Goal: Navigation & Orientation: Find specific page/section

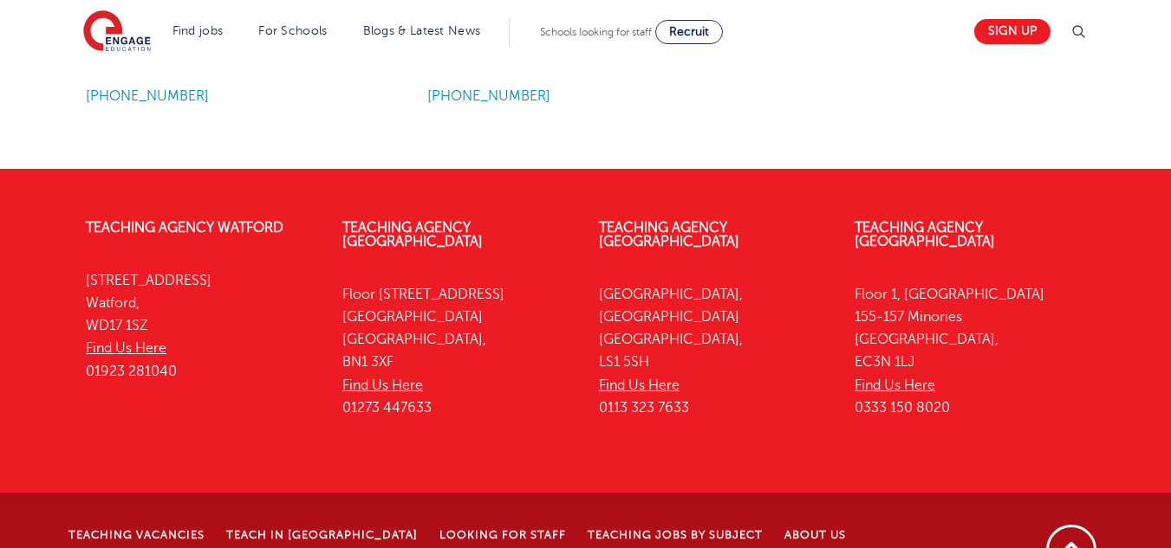
scroll to position [2336, 0]
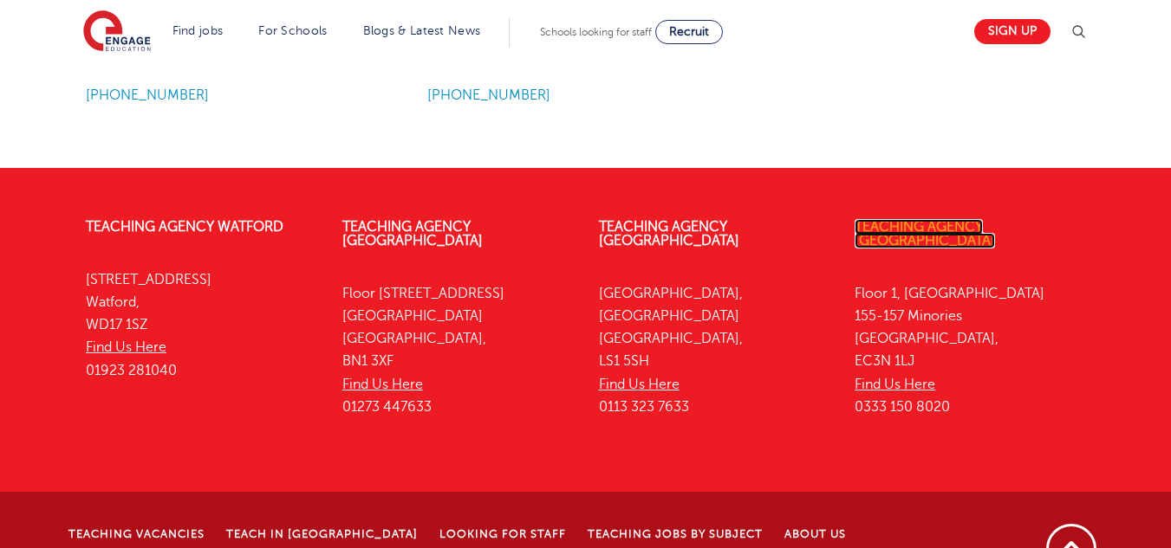
click at [938, 221] on link "Teaching Agency [GEOGRAPHIC_DATA]" at bounding box center [924, 233] width 140 height 29
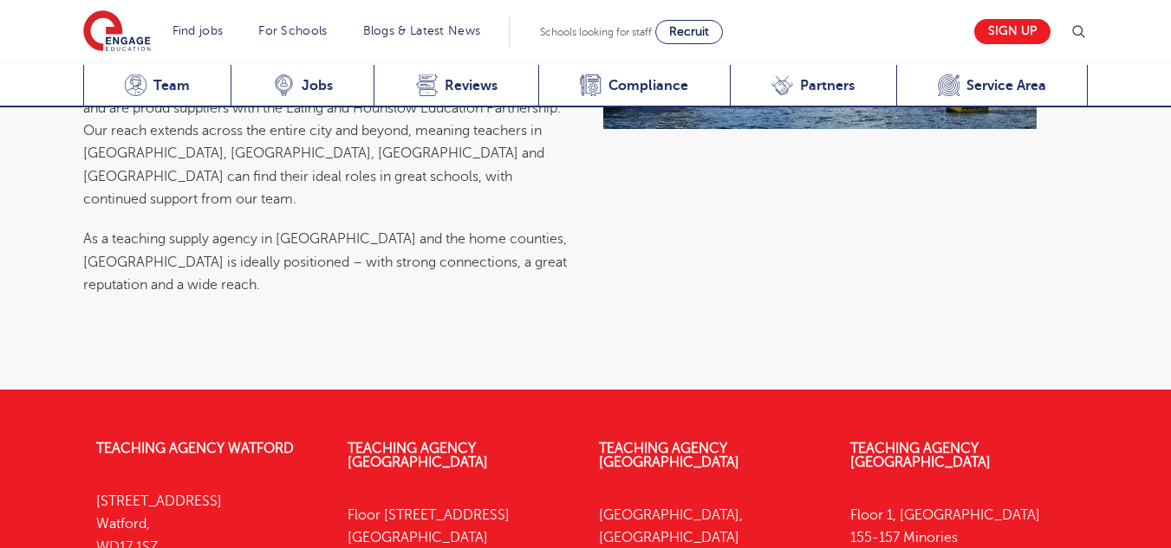
scroll to position [6538, 0]
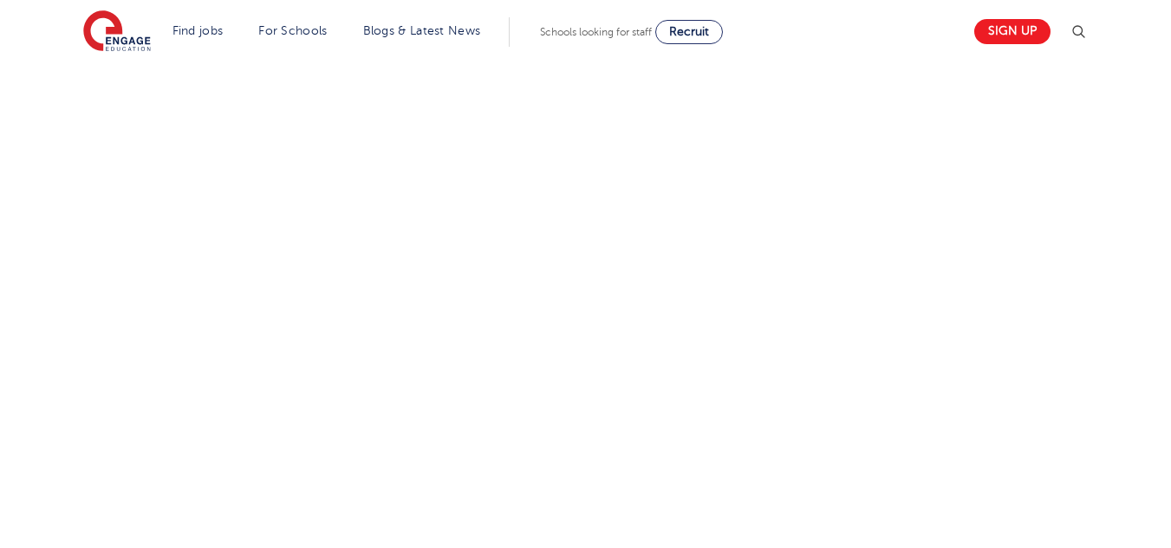
scroll to position [691, 0]
